Goal: Information Seeking & Learning: Check status

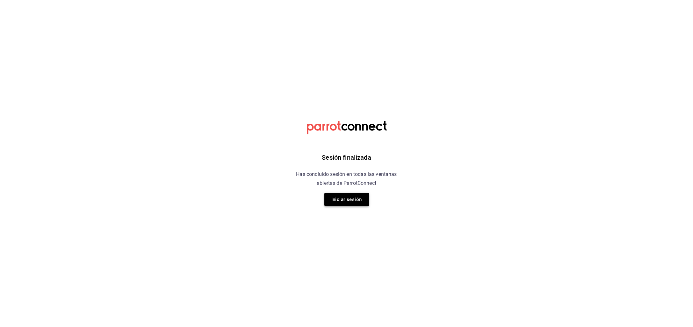
click at [349, 204] on button "Iniciar sesión" at bounding box center [346, 199] width 45 height 13
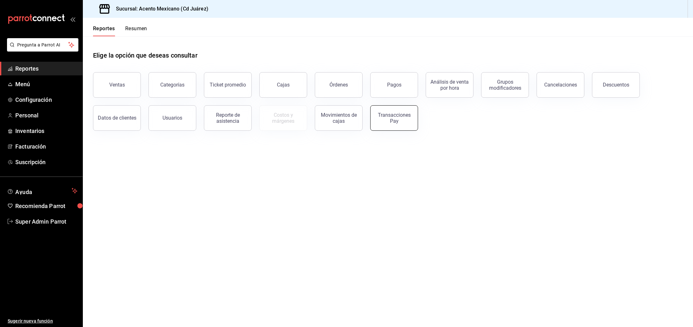
click at [390, 121] on div "Transacciones Pay" at bounding box center [393, 118] width 39 height 12
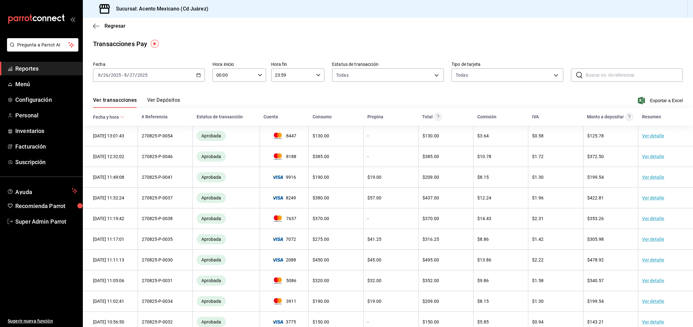
click at [197, 75] on \(Stroke\) "button" at bounding box center [199, 75] width 4 height 0
click at [114, 164] on span "Rango de fechas" at bounding box center [122, 166] width 49 height 7
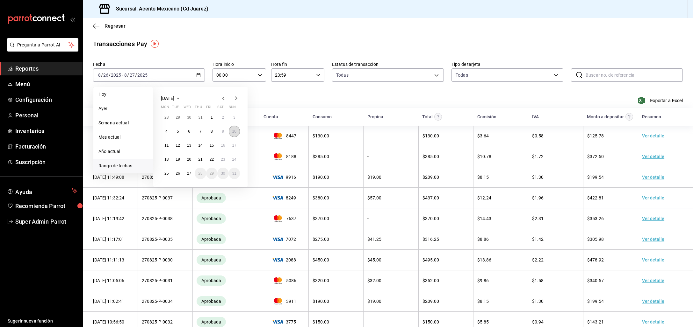
click at [232, 132] on abbr "10" at bounding box center [234, 131] width 4 height 4
click at [199, 160] on abbr "21" at bounding box center [200, 159] width 4 height 4
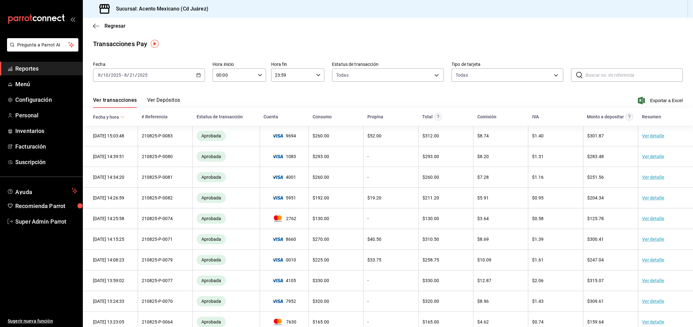
click at [162, 106] on button "Ver Depósitos" at bounding box center [163, 102] width 33 height 11
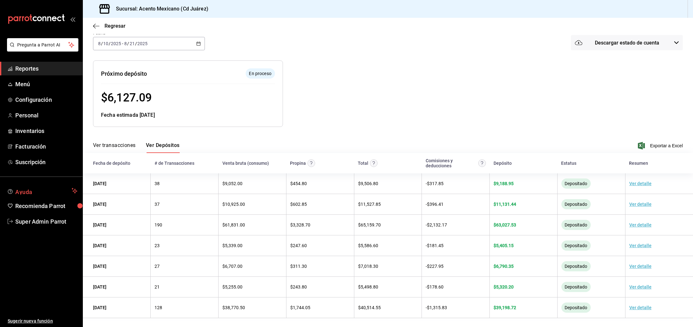
scroll to position [40, 0]
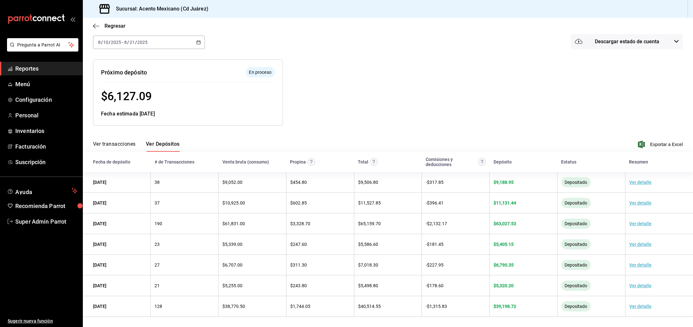
click at [517, 201] on div "$ 11,131.44" at bounding box center [523, 203] width 60 height 5
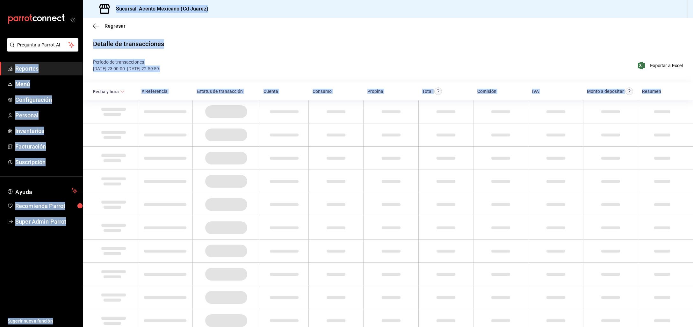
drag, startPoint x: 517, startPoint y: 201, endPoint x: 496, endPoint y: 203, distance: 21.1
click at [497, 203] on html "Pregunta a Parrot AI Reportes Menú Configuración Personal Inventarios Facturaci…" at bounding box center [346, 163] width 693 height 327
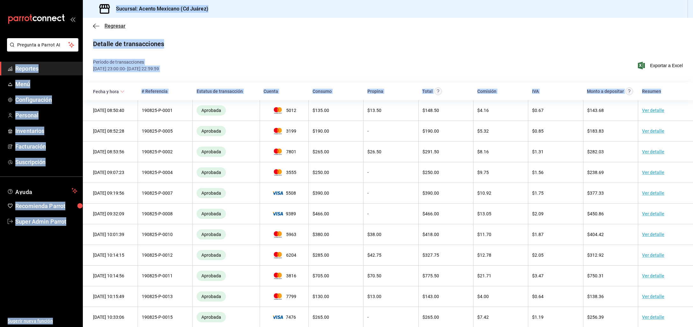
click at [93, 25] on icon "button" at bounding box center [96, 26] width 6 height 6
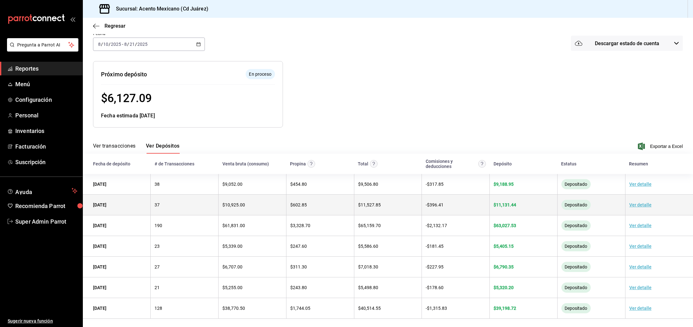
scroll to position [40, 0]
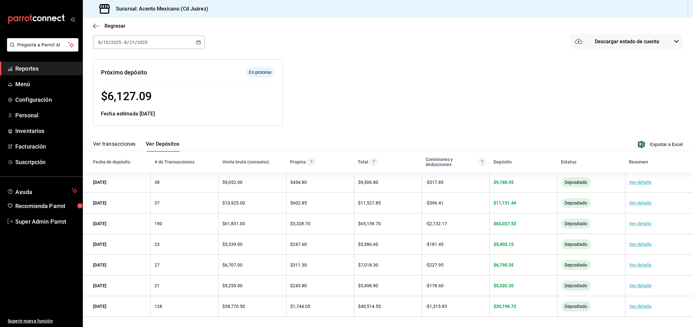
click at [468, 104] on div at bounding box center [433, 87] width 300 height 77
click at [33, 104] on span "Configuración" at bounding box center [46, 100] width 62 height 9
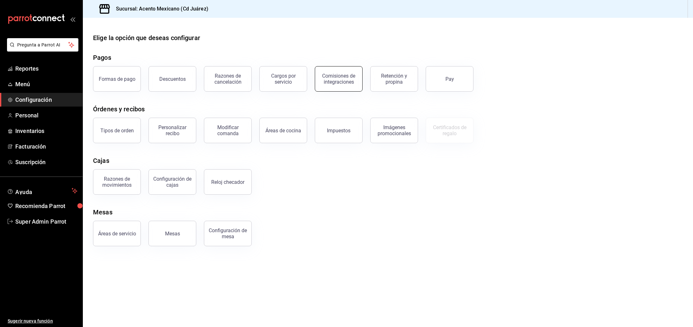
click at [342, 80] on div "Comisiones de integraciones" at bounding box center [338, 79] width 39 height 12
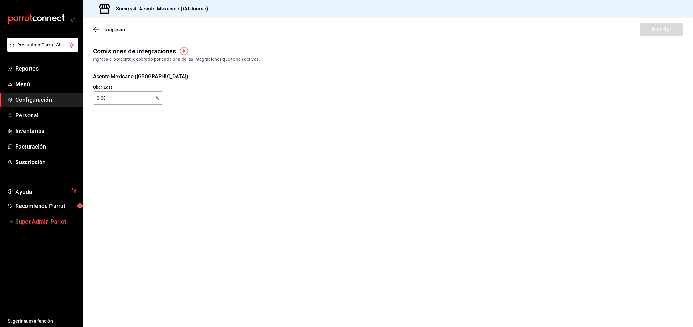
click at [43, 219] on span "Super Admin Parrot" at bounding box center [46, 222] width 62 height 9
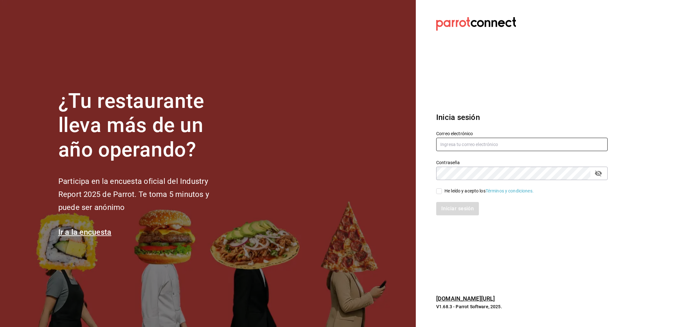
type input "acentomex@juarez.com"
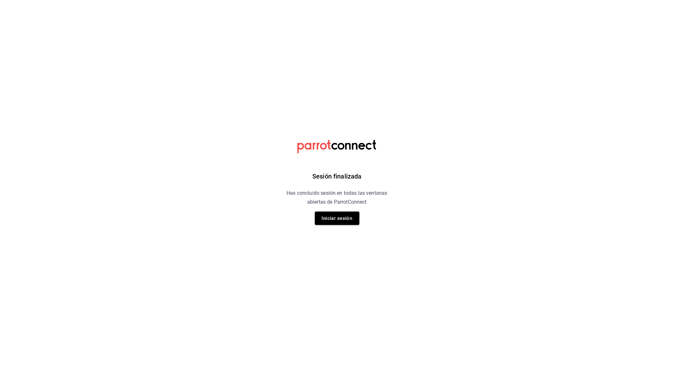
click at [339, 213] on button "Iniciar sesión" at bounding box center [337, 218] width 45 height 13
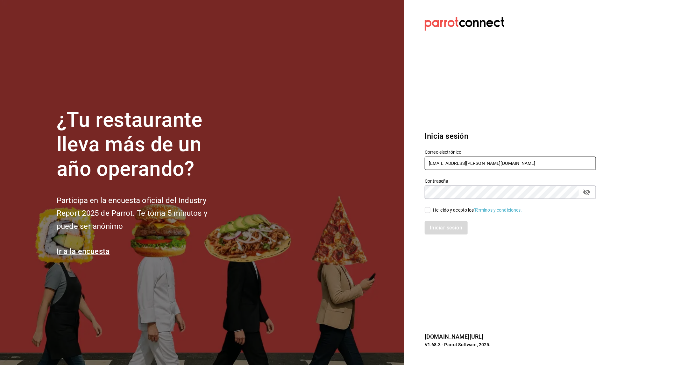
click at [444, 165] on input "acentomex@juarez.com" at bounding box center [510, 163] width 171 height 13
paste input "godogos@mty.com Parr0tConnec7"
click at [477, 164] on input "godogos@mty.com Parr0tConnec7" at bounding box center [510, 163] width 171 height 13
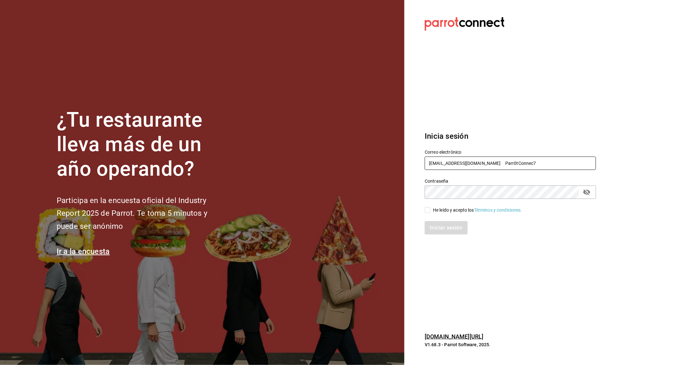
click at [477, 164] on input "godogos@mty.com Parr0tConnec7" at bounding box center [510, 163] width 171 height 13
type input "godogos@mty.com"
click at [438, 211] on div "He leído y acepto los Términos y condiciones." at bounding box center [477, 210] width 89 height 7
click at [431, 211] on input "He leído y acepto los Términos y condiciones." at bounding box center [428, 210] width 6 height 6
checkbox input "true"
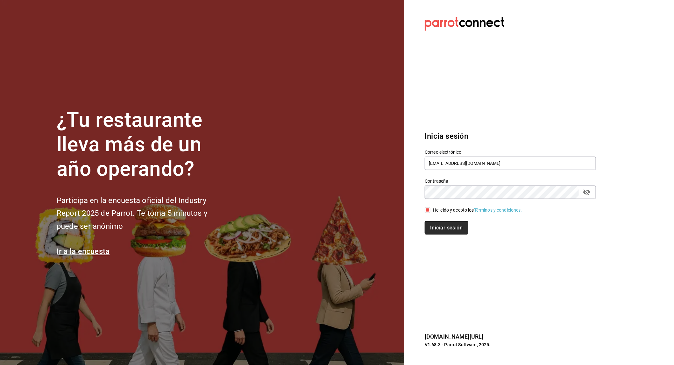
click at [444, 227] on button "Iniciar sesión" at bounding box center [446, 227] width 43 height 13
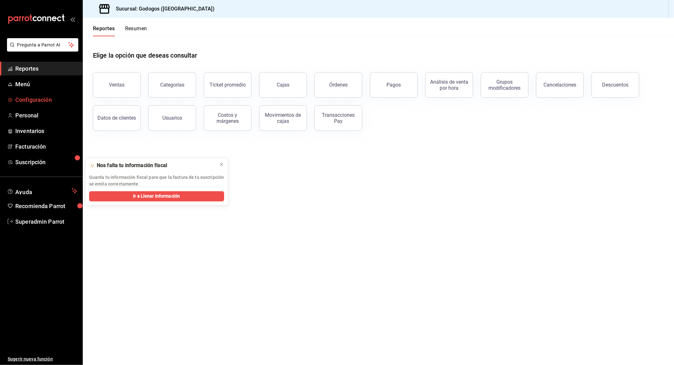
click at [32, 99] on span "Configuración" at bounding box center [46, 100] width 62 height 9
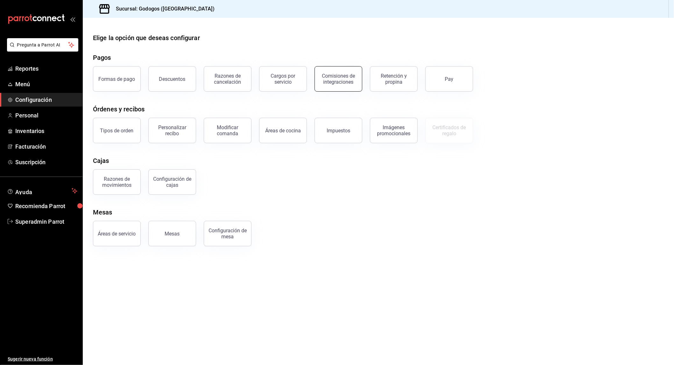
click at [335, 75] on div "Comisiones de integraciones" at bounding box center [338, 79] width 39 height 12
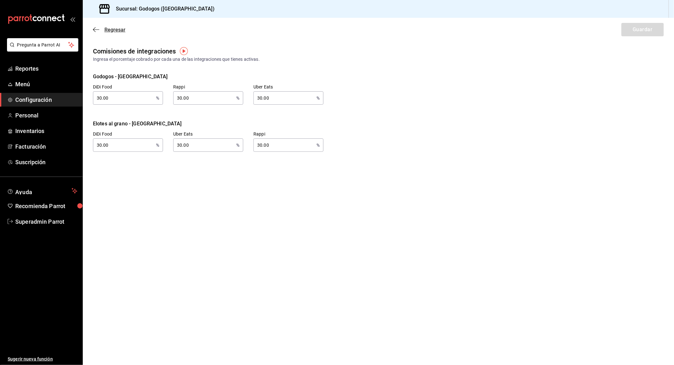
click at [94, 27] on icon "button" at bounding box center [96, 30] width 6 height 6
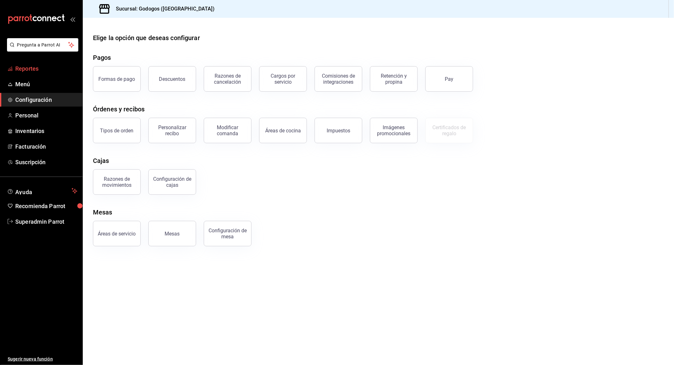
click at [39, 70] on span "Reportes" at bounding box center [46, 68] width 62 height 9
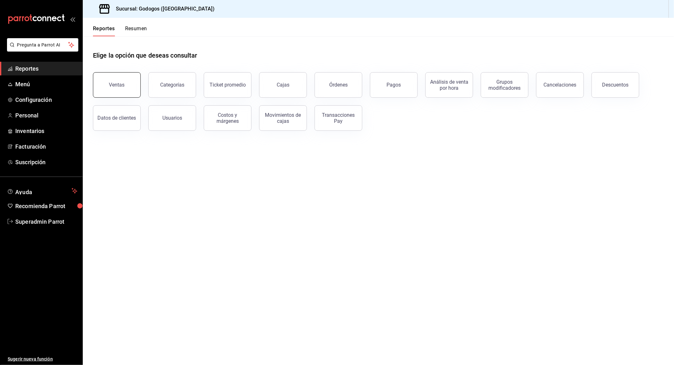
click at [131, 88] on button "Ventas" at bounding box center [117, 84] width 48 height 25
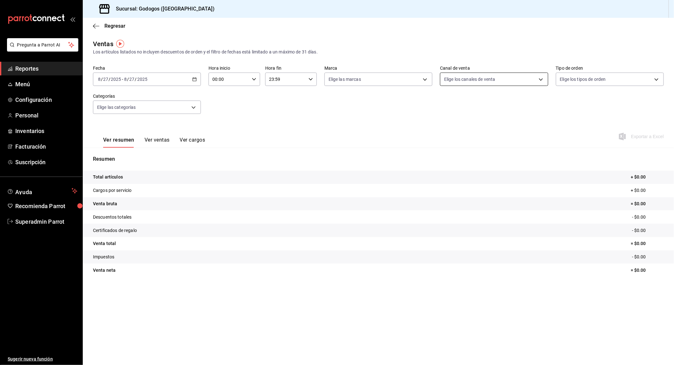
click at [522, 76] on body "Pregunta a Parrot AI Reportes Menú Configuración Personal Inventarios Facturaci…" at bounding box center [337, 182] width 674 height 365
click at [469, 137] on span "Uber Eats" at bounding box center [502, 139] width 88 height 7
type input "UBER_EATS"
checkbox input "true"
click at [195, 81] on div at bounding box center [337, 182] width 674 height 365
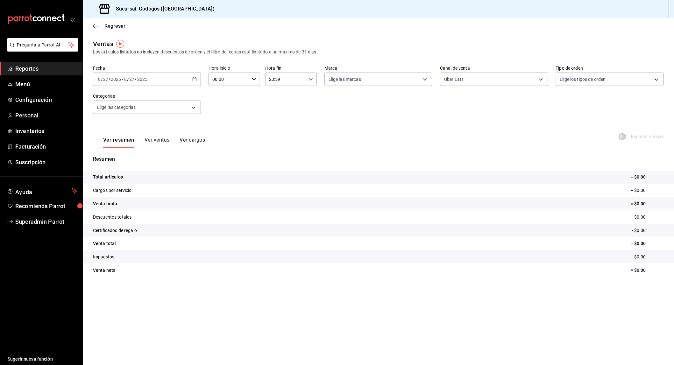
click at [194, 81] on \(Stroke\) "button" at bounding box center [195, 80] width 4 height 4
click at [109, 124] on span "Semana actual" at bounding box center [122, 127] width 49 height 7
click at [154, 133] on div "Ver resumen Ver ventas Ver cargos" at bounding box center [149, 138] width 112 height 18
click at [160, 144] on button "Ver ventas" at bounding box center [157, 142] width 25 height 11
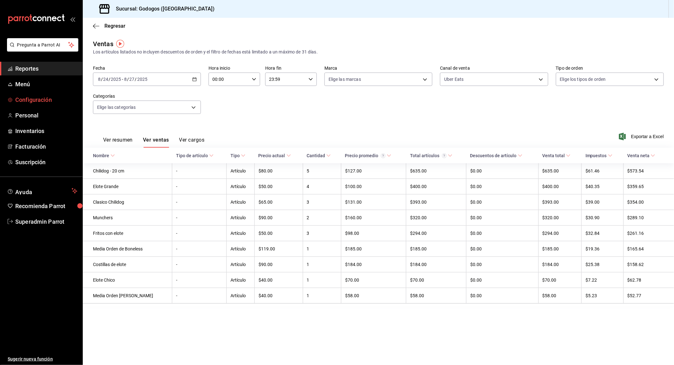
click at [45, 98] on span "Configuración" at bounding box center [46, 100] width 62 height 9
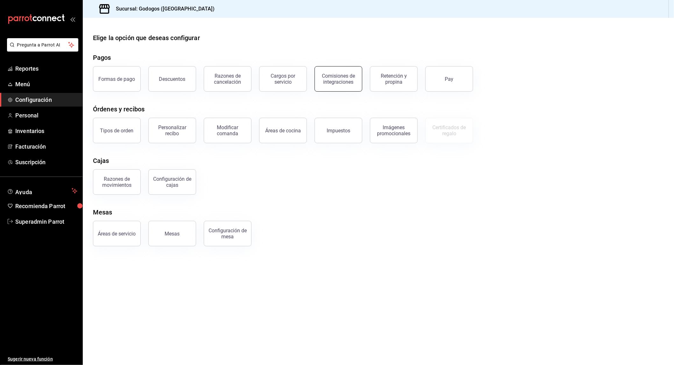
click at [348, 75] on div "Comisiones de integraciones" at bounding box center [338, 79] width 39 height 12
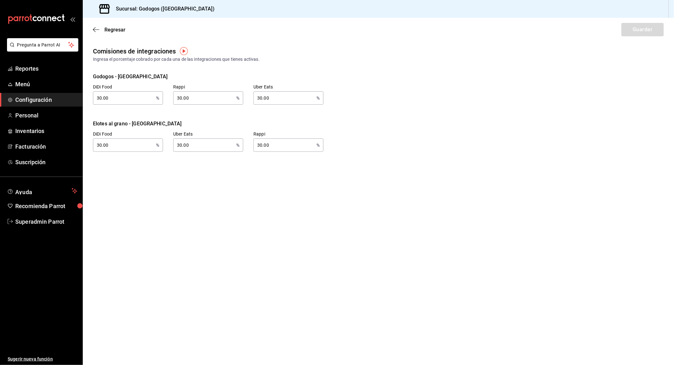
click at [186, 51] on img "button" at bounding box center [184, 51] width 8 height 8
click at [183, 79] on span "Ir a video" at bounding box center [184, 78] width 19 height 7
click at [29, 70] on span "Reportes" at bounding box center [46, 68] width 62 height 9
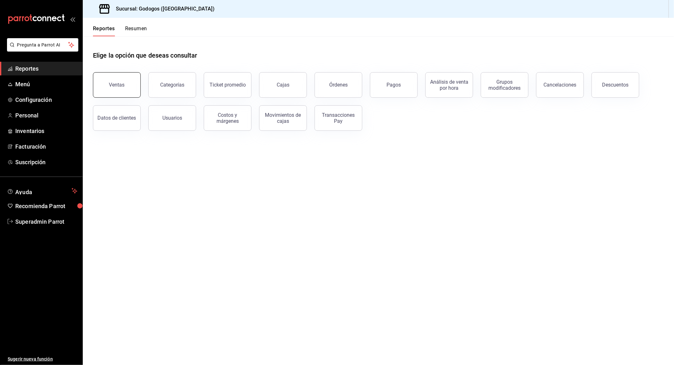
click at [123, 82] on div "Ventas" at bounding box center [117, 85] width 16 height 6
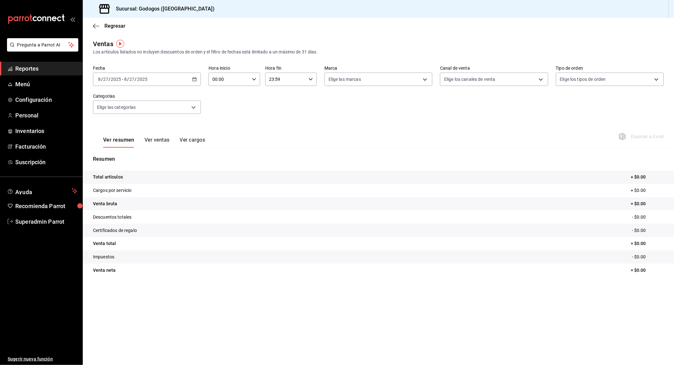
click at [162, 140] on button "Ver ventas" at bounding box center [157, 142] width 25 height 11
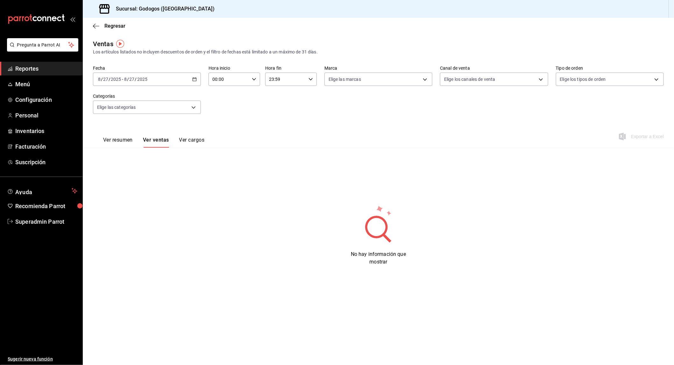
click at [191, 81] on div "[DATE] [DATE] - [DATE] [DATE]" at bounding box center [147, 79] width 108 height 13
click at [118, 128] on span "Semana actual" at bounding box center [122, 127] width 49 height 7
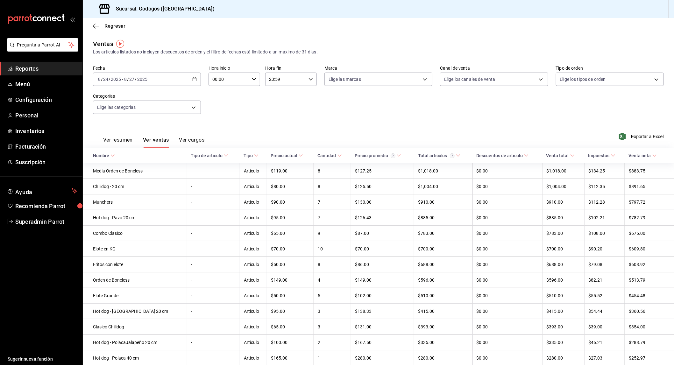
click at [125, 142] on button "Ver resumen" at bounding box center [118, 142] width 30 height 11
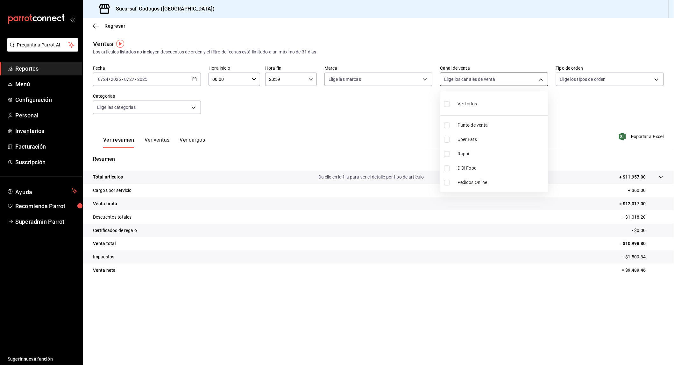
click at [533, 80] on body "Pregunta a Parrot AI Reportes Menú Configuración Personal Inventarios Facturaci…" at bounding box center [337, 182] width 674 height 365
click at [461, 138] on span "Uber Eats" at bounding box center [502, 139] width 88 height 7
type input "UBER_EATS"
checkbox input "true"
click at [189, 149] on div at bounding box center [337, 182] width 674 height 365
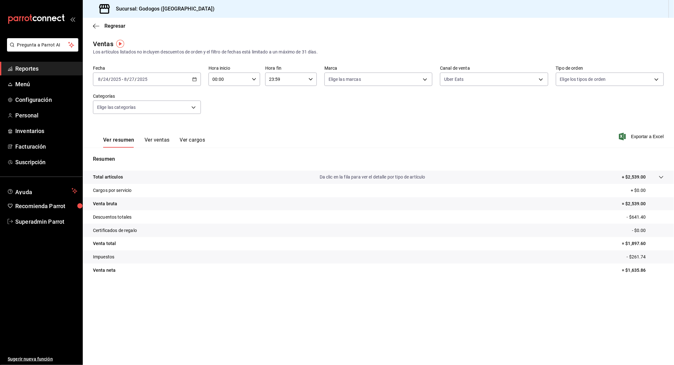
click at [161, 140] on button "Ver ventas" at bounding box center [157, 142] width 25 height 11
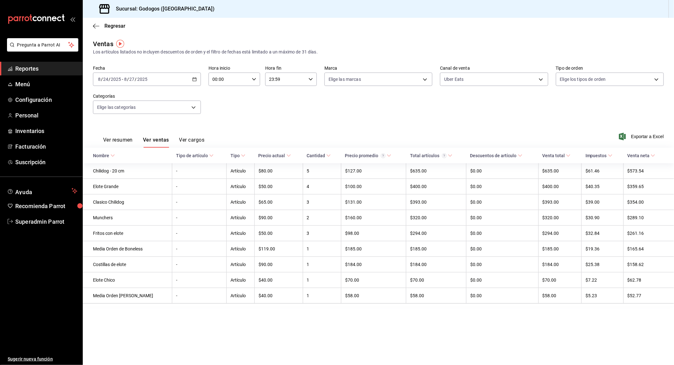
click at [23, 66] on span "Reportes" at bounding box center [46, 68] width 62 height 9
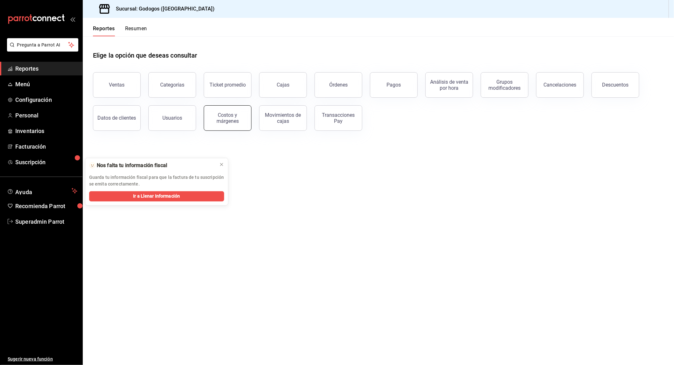
click at [239, 124] on button "Costos y márgenes" at bounding box center [228, 117] width 48 height 25
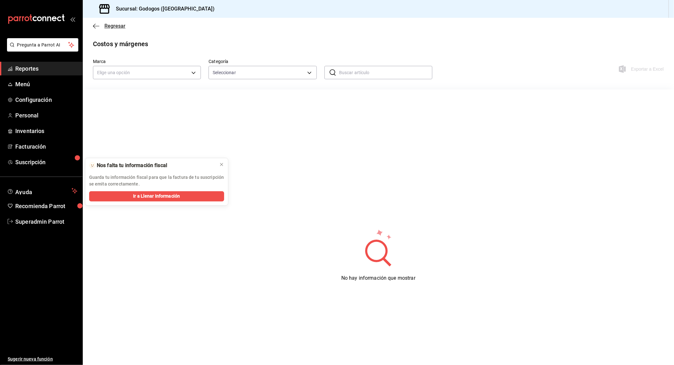
click at [96, 28] on icon "button" at bounding box center [96, 26] width 6 height 6
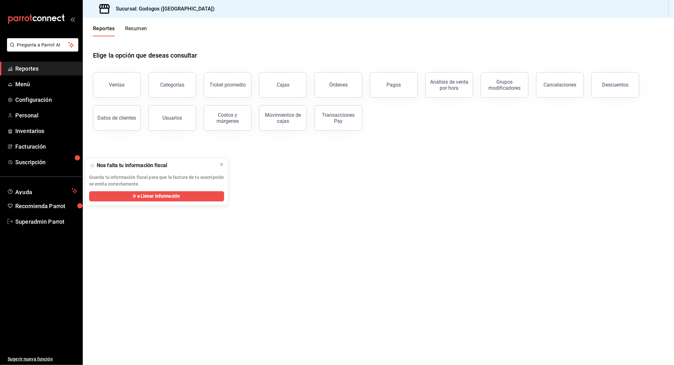
click at [332, 85] on div "Órdenes" at bounding box center [338, 85] width 18 height 6
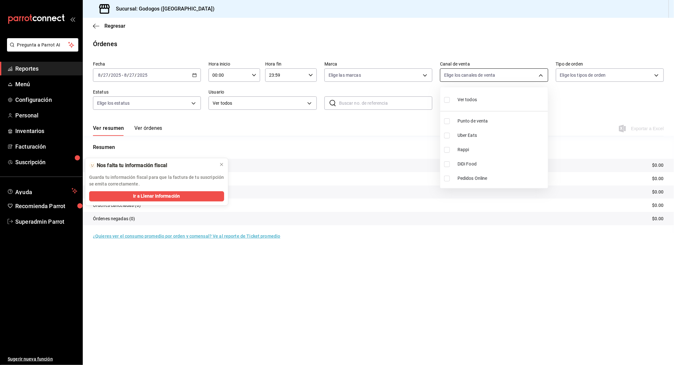
click at [466, 78] on body "Pregunta a Parrot AI Reportes Menú Configuración Personal Inventarios Facturaci…" at bounding box center [337, 182] width 674 height 365
click at [463, 135] on span "Uber Eats" at bounding box center [502, 135] width 88 height 7
type input "UBER_EATS"
checkbox input "true"
click at [221, 164] on icon at bounding box center [221, 164] width 3 height 3
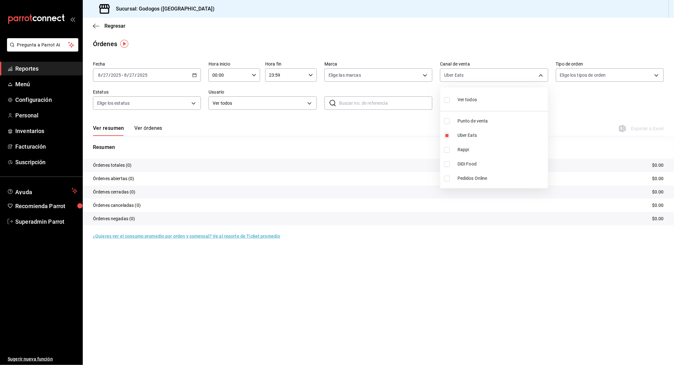
click at [189, 75] on div at bounding box center [337, 182] width 674 height 365
click at [195, 76] on icon "button" at bounding box center [194, 75] width 4 height 4
click at [116, 123] on span "Semana actual" at bounding box center [122, 123] width 49 height 7
click at [160, 129] on button "Ver órdenes" at bounding box center [148, 130] width 28 height 11
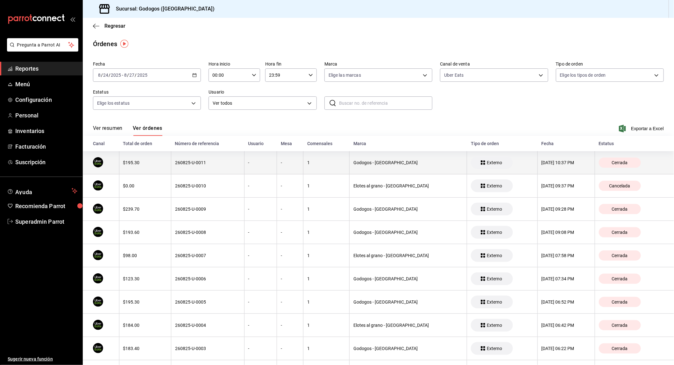
click at [192, 158] on th "260825-U-0011" at bounding box center [207, 162] width 73 height 23
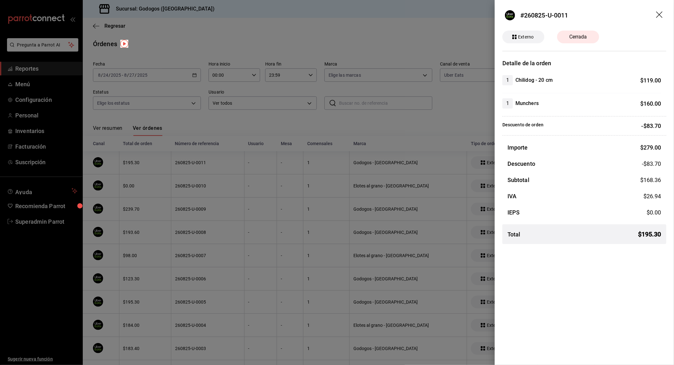
click at [443, 120] on div at bounding box center [337, 182] width 674 height 365
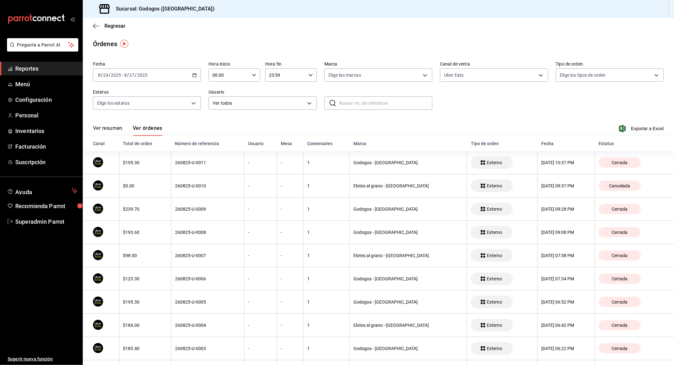
click at [113, 129] on button "Ver resumen" at bounding box center [108, 130] width 30 height 11
